Goal: Transaction & Acquisition: Purchase product/service

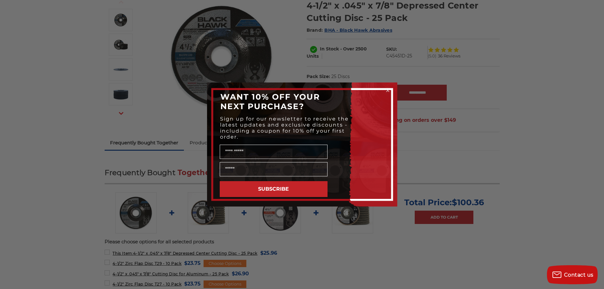
scroll to position [95, 0]
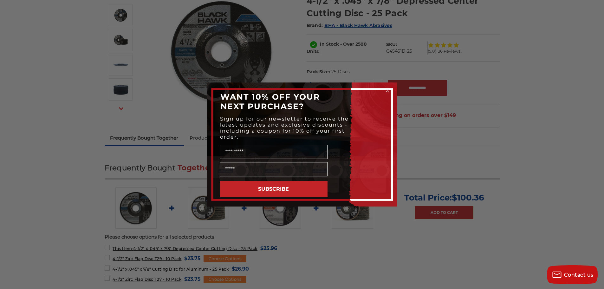
click at [387, 90] on icon "Close dialog" at bounding box center [387, 90] width 3 height 3
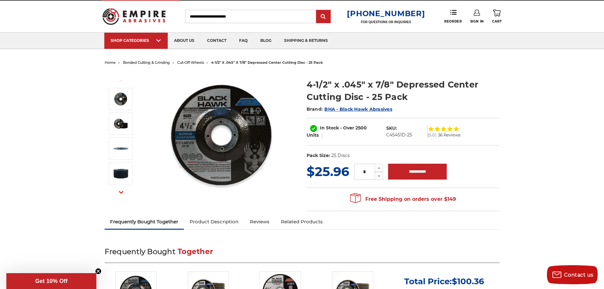
scroll to position [0, 0]
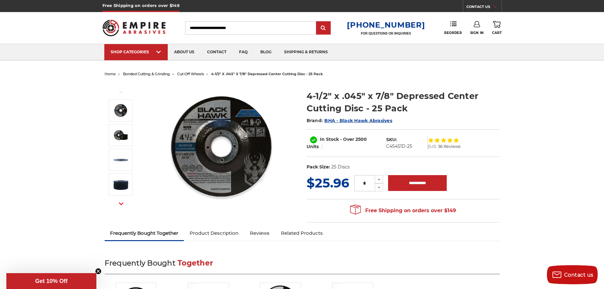
click at [241, 151] on img at bounding box center [222, 146] width 127 height 127
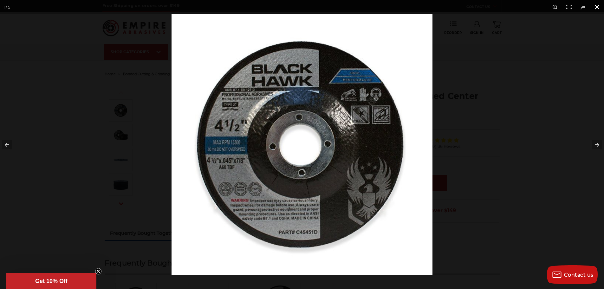
click at [595, 5] on button at bounding box center [597, 7] width 14 height 14
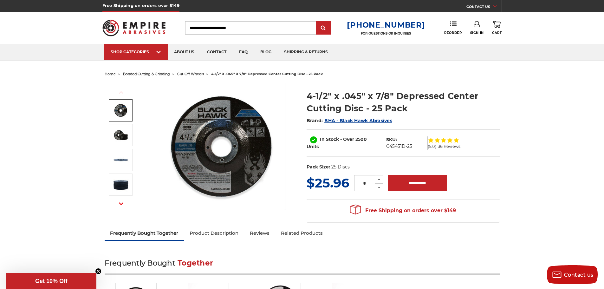
click at [120, 109] on img at bounding box center [121, 110] width 16 height 16
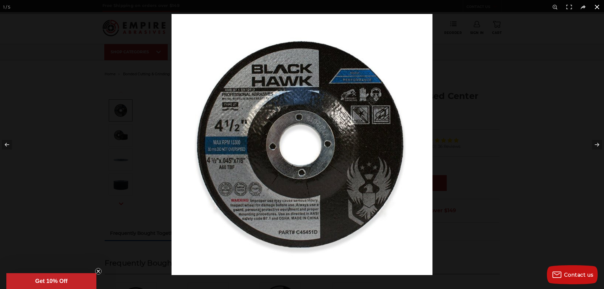
click at [598, 7] on button at bounding box center [597, 7] width 14 height 14
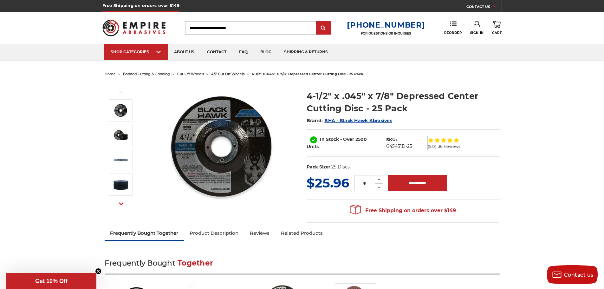
click at [201, 151] on img at bounding box center [222, 146] width 127 height 127
